Goal: Use online tool/utility: Utilize a website feature to perform a specific function

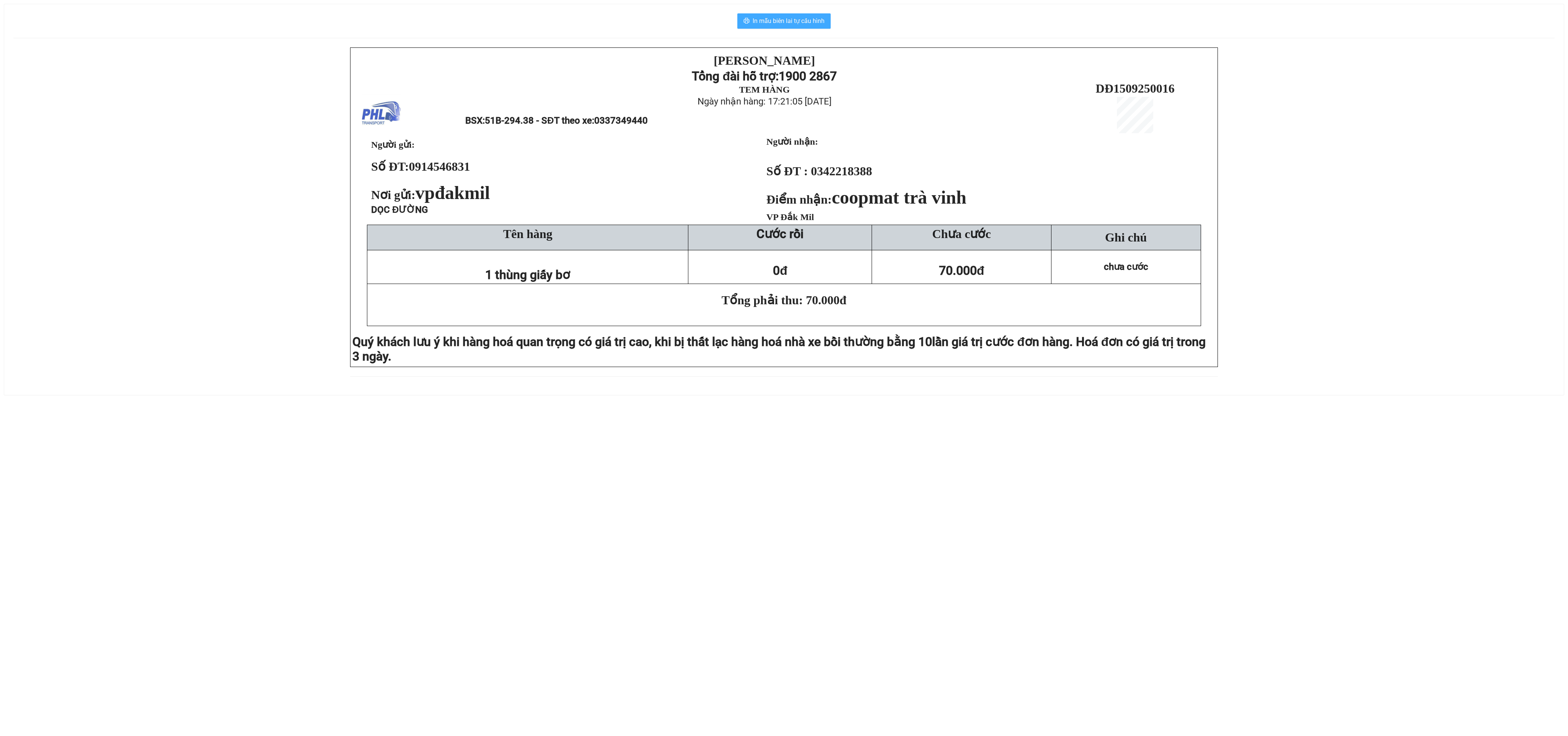
click at [769, 19] on span "In mẫu biên lai tự cấu hình" at bounding box center [788, 21] width 72 height 10
click at [775, 24] on span "In mẫu biên lai tự cấu hình" at bounding box center [788, 21] width 72 height 10
